Goal: Obtain resource: Obtain resource

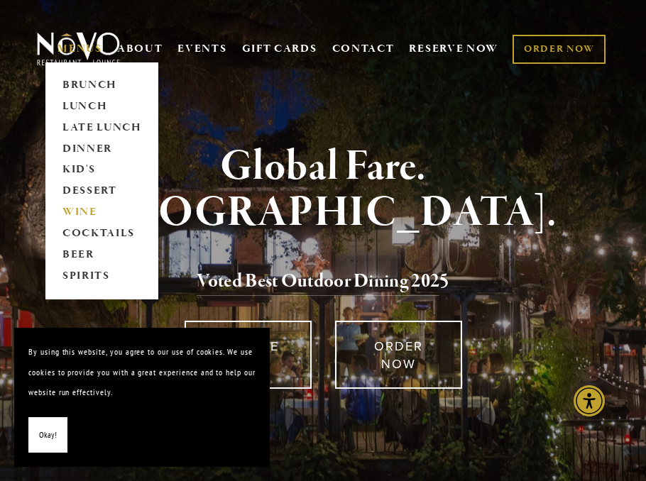
click at [79, 210] on link "WINE" at bounding box center [102, 212] width 89 height 21
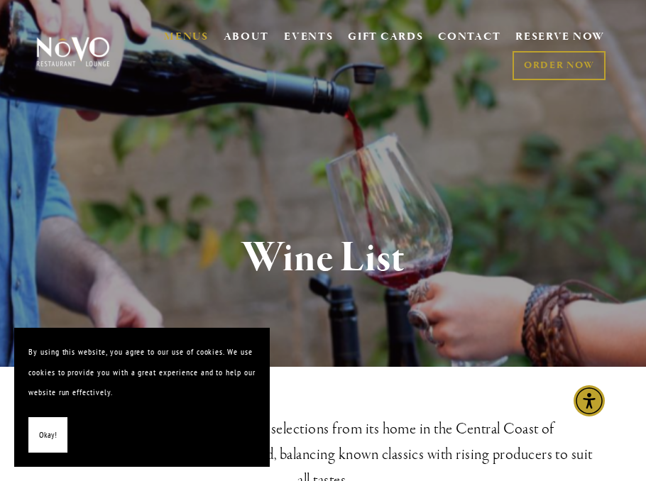
click at [52, 437] on span "Okay!" at bounding box center [48, 435] width 18 height 21
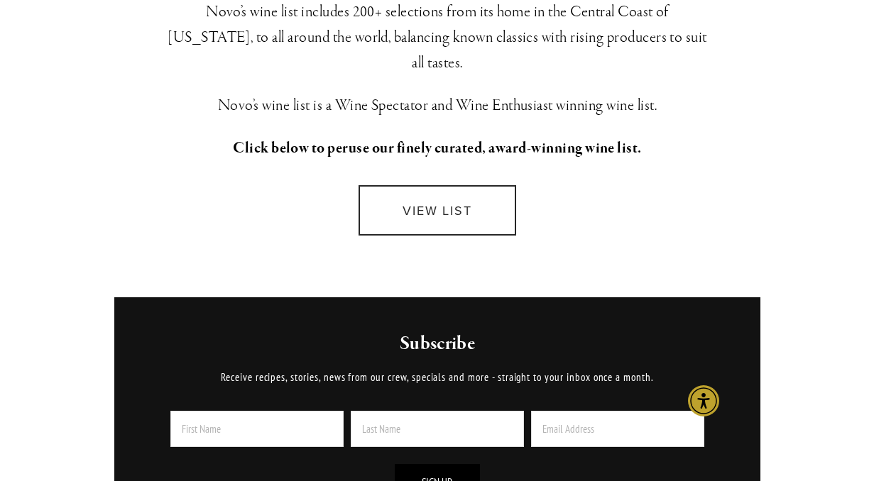
scroll to position [427, 0]
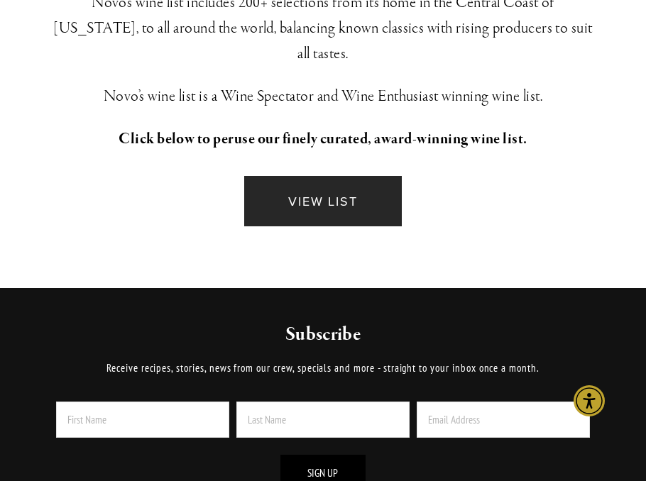
click at [350, 176] on link "VIEW LIST" at bounding box center [322, 201] width 157 height 50
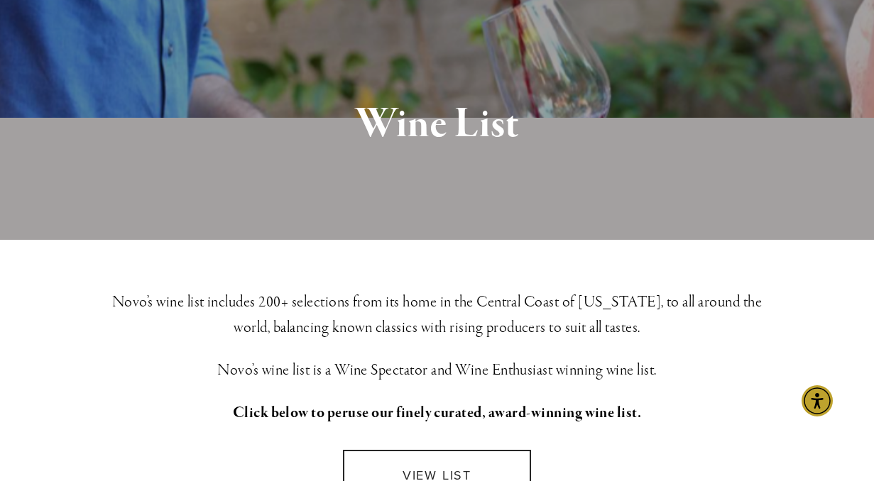
scroll to position [0, 0]
